Goal: Task Accomplishment & Management: Use online tool/utility

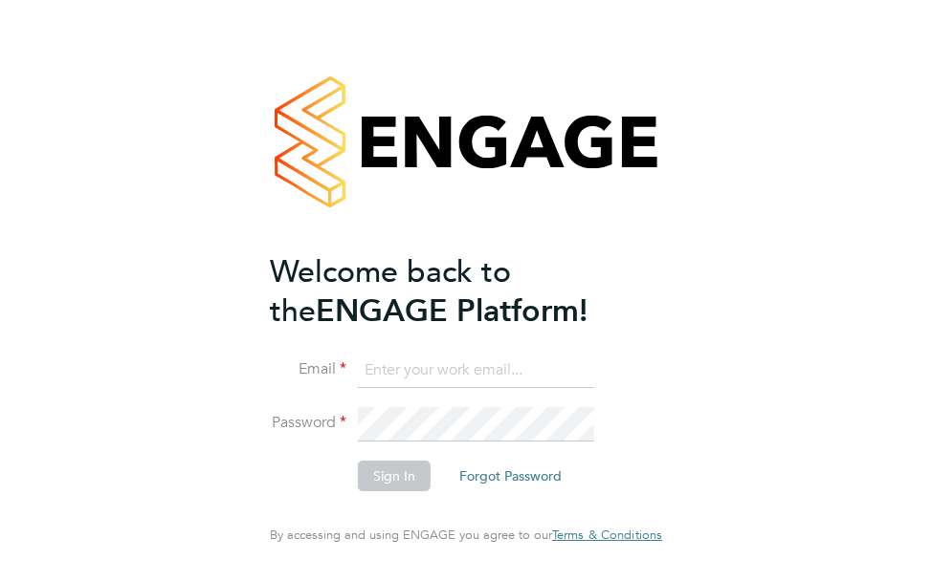
type input "[EMAIL_ADDRESS][DOMAIN_NAME]"
click at [404, 484] on button "Sign In" at bounding box center [394, 476] width 73 height 31
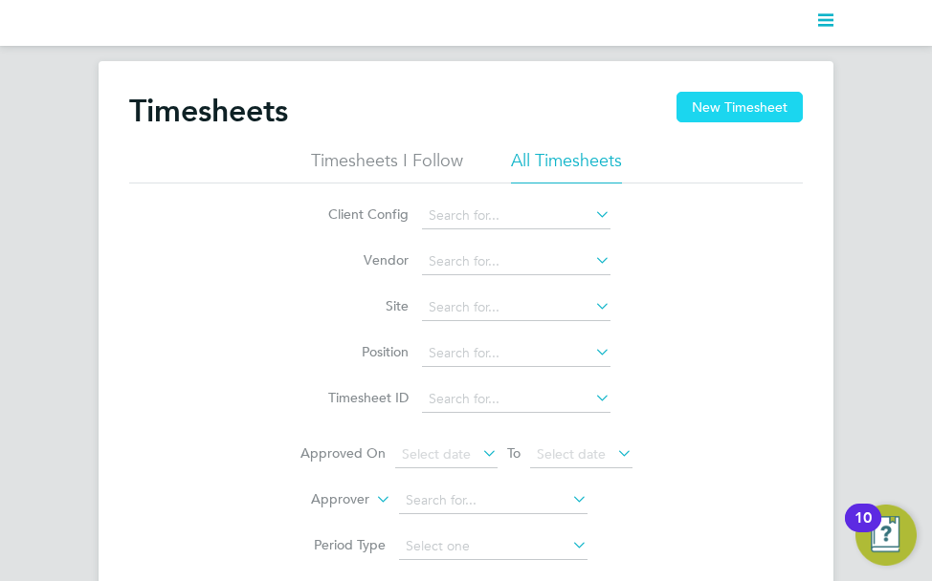
click at [740, 118] on button "New Timesheet" at bounding box center [739, 107] width 126 height 31
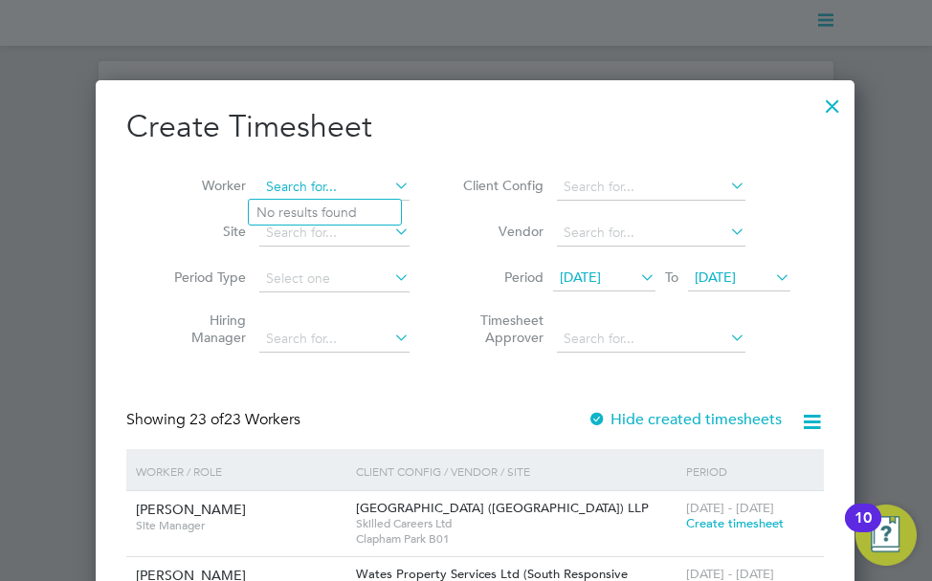
click at [333, 189] on input at bounding box center [334, 187] width 150 height 27
click at [322, 218] on li "Karl H ill" at bounding box center [325, 213] width 152 height 26
type input "Karl Hill"
click at [587, 412] on div at bounding box center [596, 420] width 19 height 19
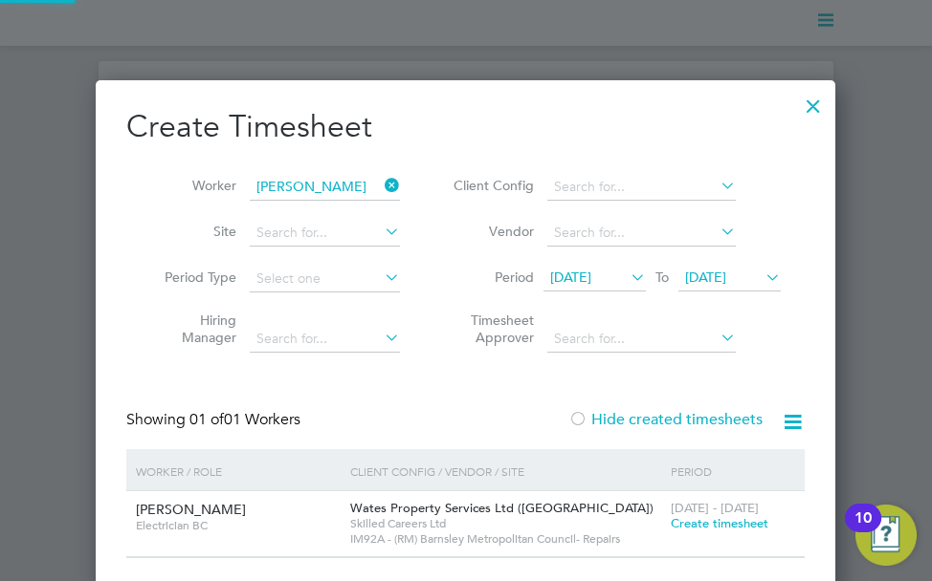
click at [581, 412] on div at bounding box center [577, 420] width 19 height 19
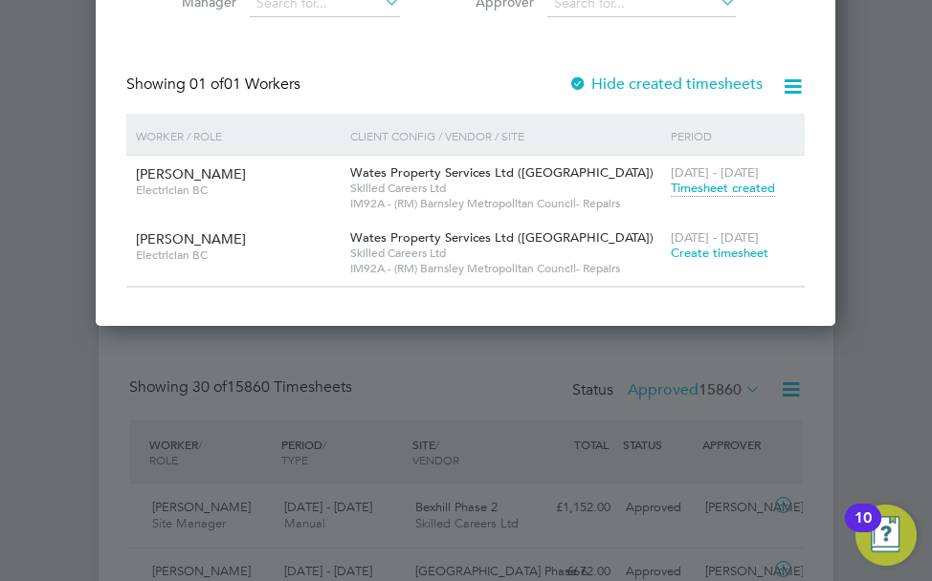
click at [754, 253] on span "Create timesheet" at bounding box center [719, 253] width 98 height 16
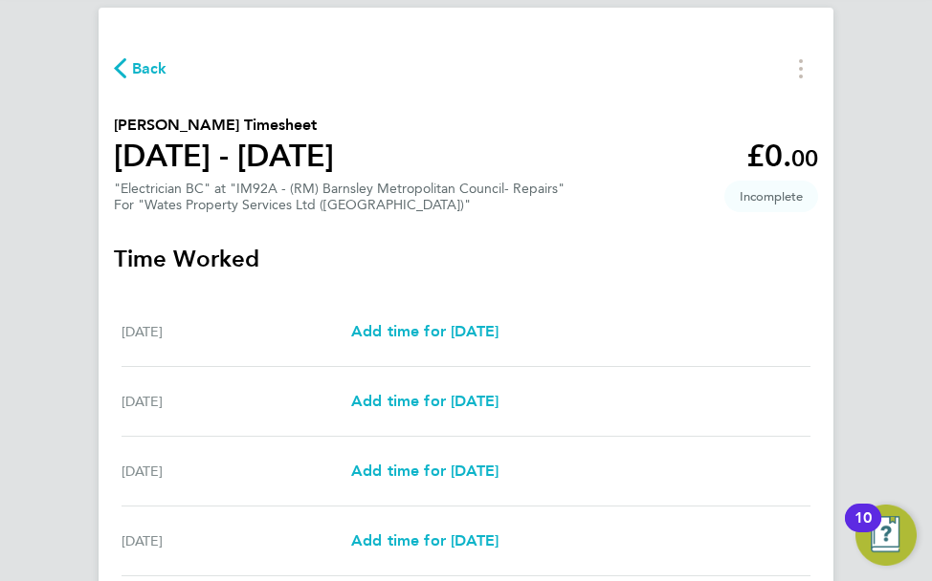
scroll to position [51, 0]
